Goal: Transaction & Acquisition: Purchase product/service

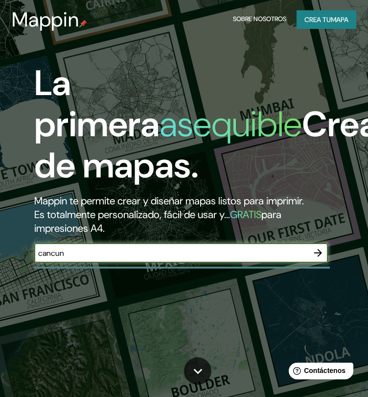
click at [125, 256] on input "cancun" at bounding box center [171, 252] width 274 height 11
type input "Cancun"
click at [325, 257] on button "button" at bounding box center [319, 253] width 20 height 20
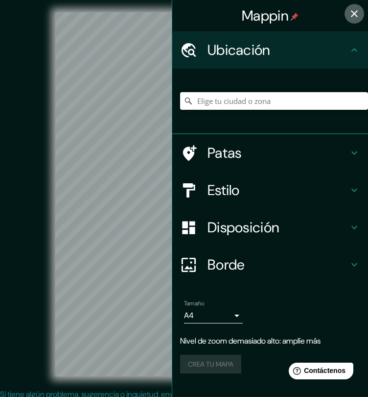
click at [350, 12] on icon "button" at bounding box center [355, 14] width 12 height 12
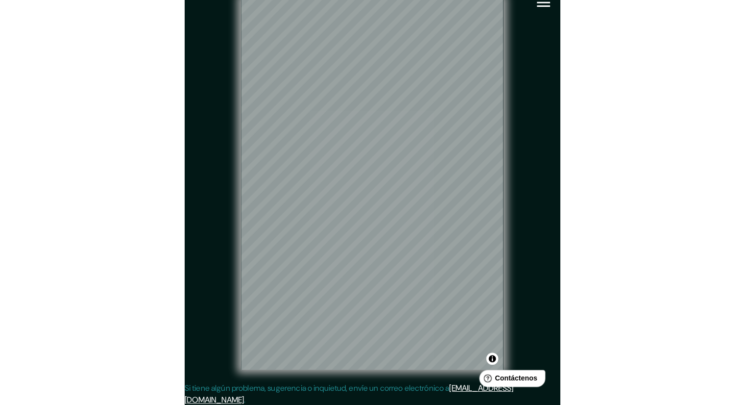
scroll to position [6, 0]
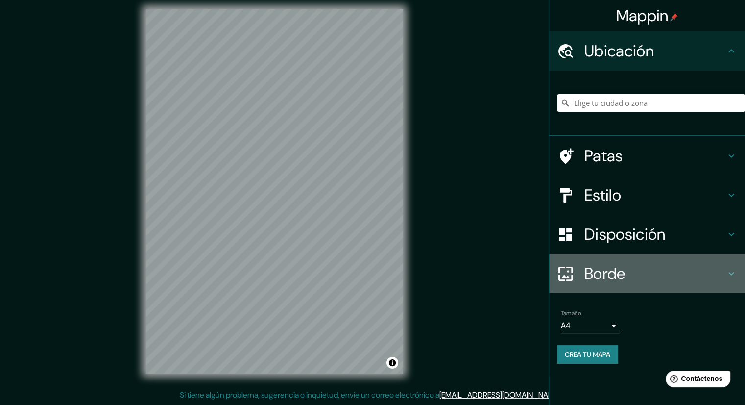
click at [375, 271] on font "Borde" at bounding box center [604, 273] width 41 height 21
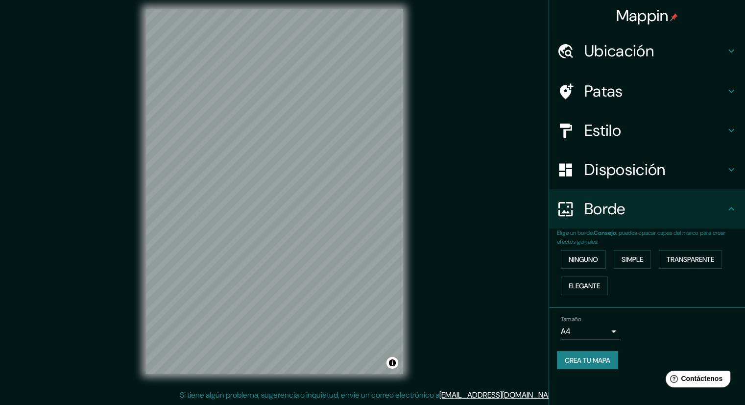
click at [375, 176] on font "Disposición" at bounding box center [624, 169] width 81 height 21
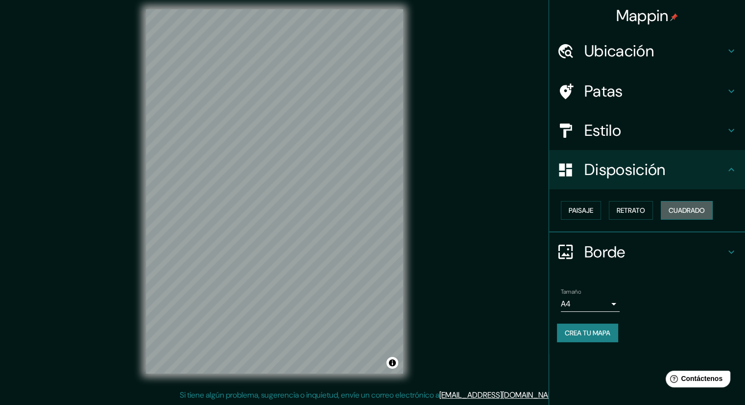
click at [375, 208] on font "Cuadrado" at bounding box center [687, 210] width 36 height 9
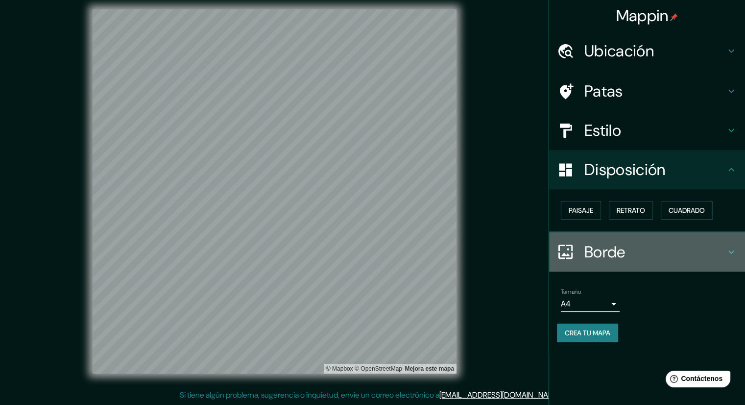
click at [375, 250] on h4 "Borde" at bounding box center [654, 252] width 141 height 20
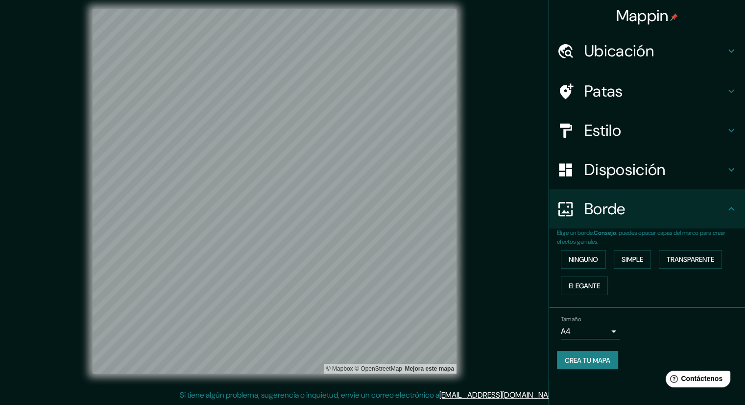
click at [375, 112] on div "Estilo" at bounding box center [647, 130] width 196 height 39
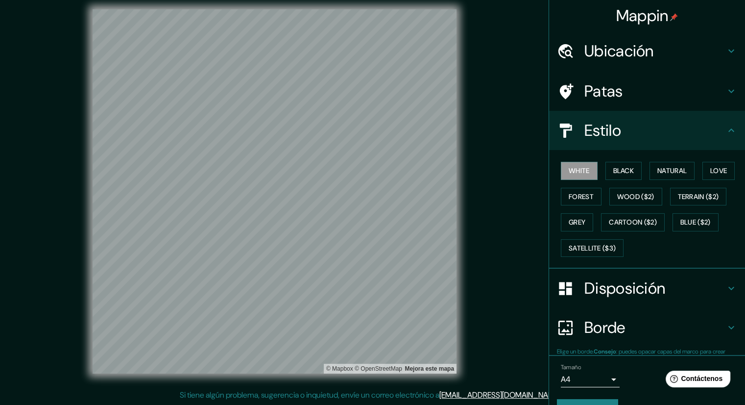
click at [375, 126] on h4 "Estilo" at bounding box center [654, 130] width 141 height 20
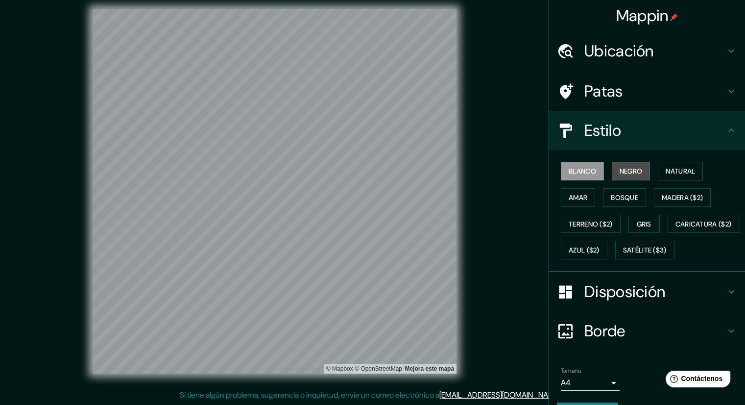
click at [375, 163] on button "Negro" at bounding box center [631, 171] width 39 height 19
click at [375, 172] on font "Natural" at bounding box center [680, 171] width 29 height 9
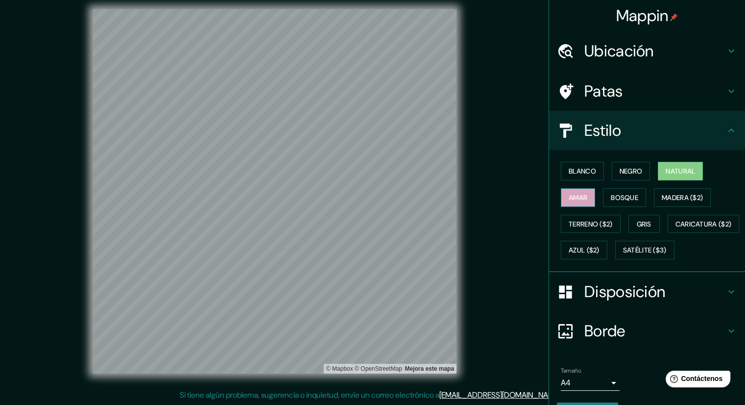
click at [375, 191] on font "Amar" at bounding box center [578, 197] width 19 height 13
click at [375, 197] on button "Bosque" at bounding box center [624, 197] width 43 height 19
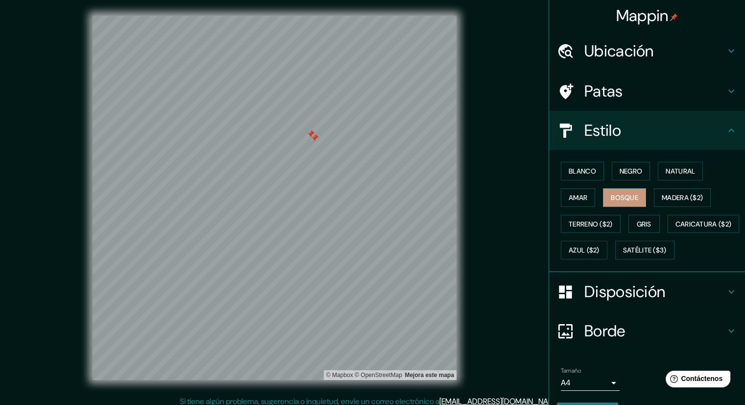
click at [311, 138] on div at bounding box center [315, 138] width 8 height 8
click at [311, 134] on div at bounding box center [311, 134] width 8 height 8
click at [375, 222] on button "Terreno ($2)" at bounding box center [591, 224] width 60 height 19
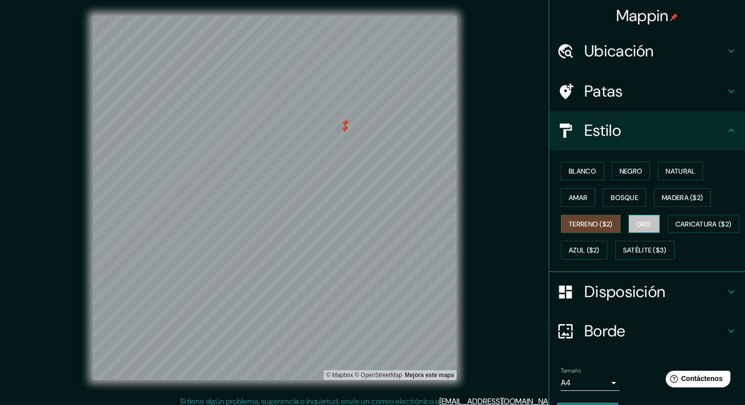
click at [375, 220] on button "Gris" at bounding box center [643, 224] width 31 height 19
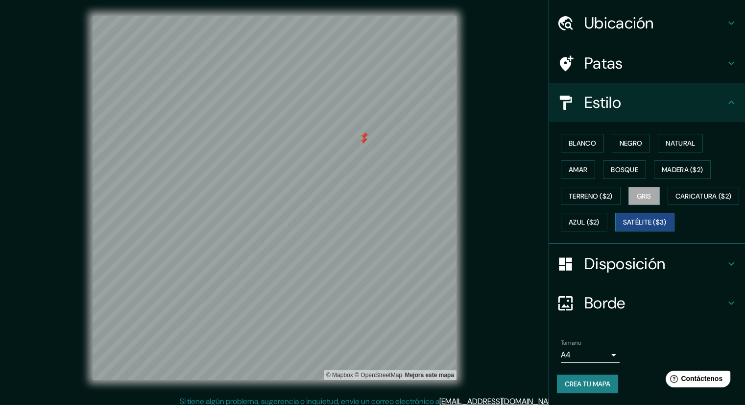
scroll to position [52, 0]
